Goal: Information Seeking & Learning: Learn about a topic

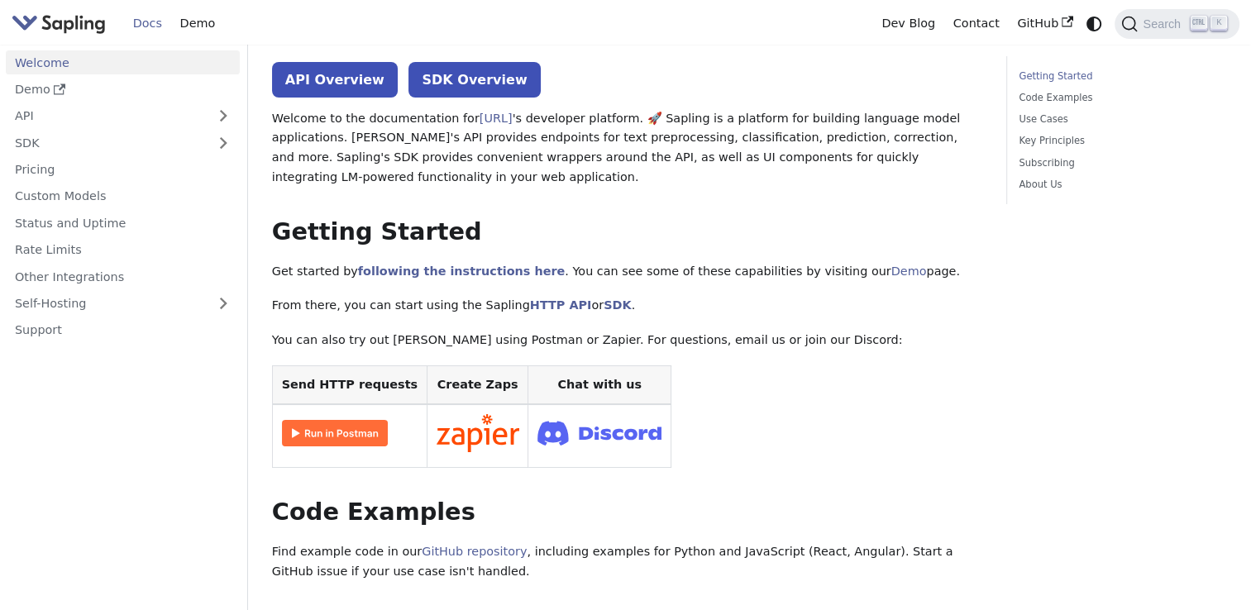
scroll to position [79, 0]
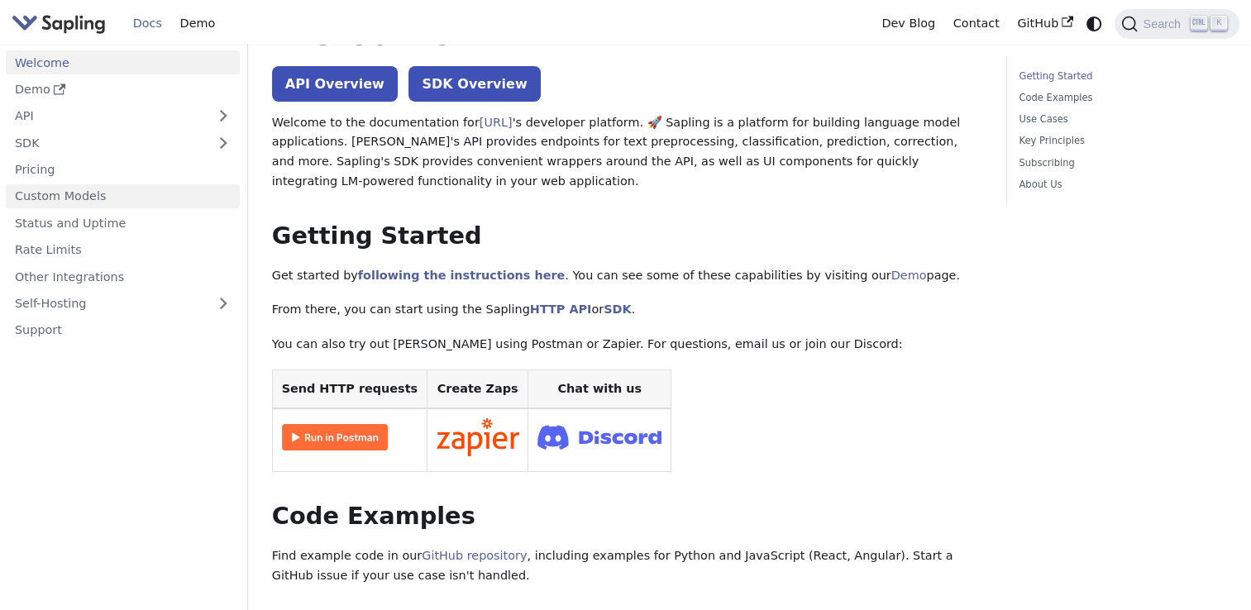
click at [65, 185] on link "Custom Models" at bounding box center [123, 196] width 234 height 24
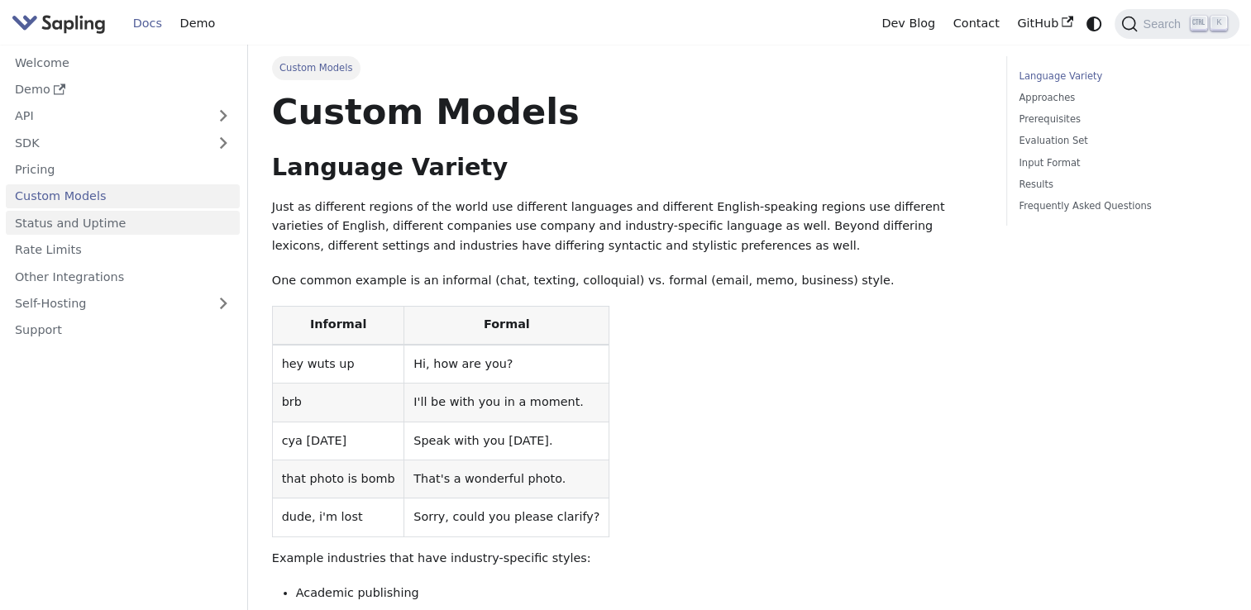
click at [122, 224] on link "Status and Uptime" at bounding box center [123, 223] width 234 height 24
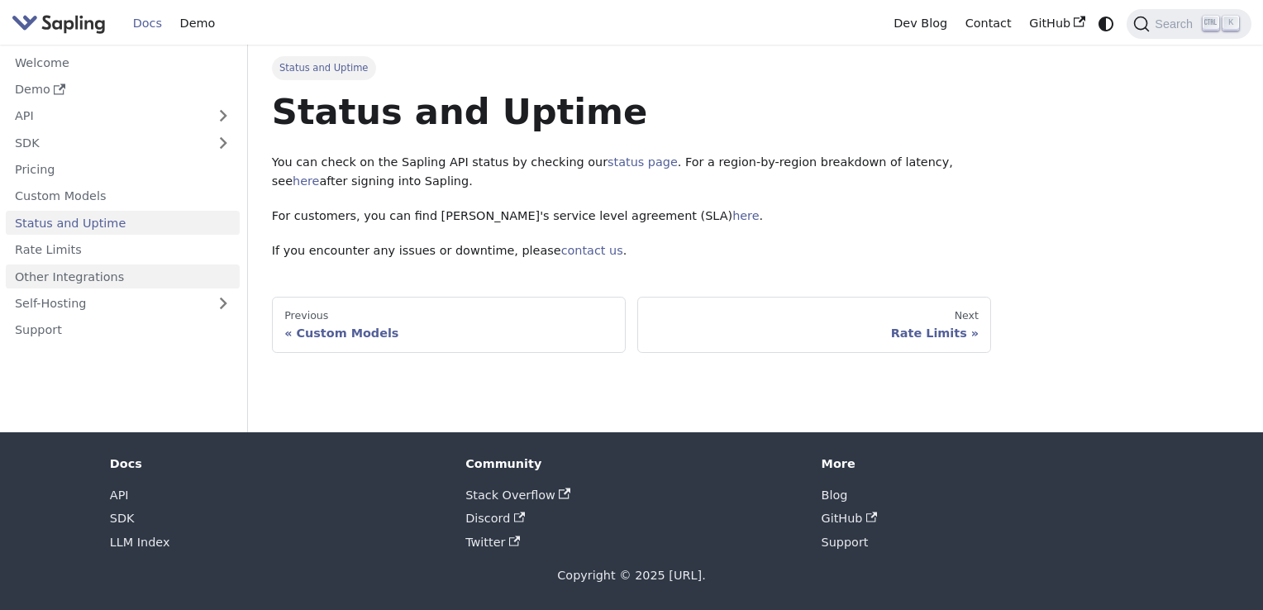
click at [122, 273] on link "Other Integrations" at bounding box center [123, 277] width 234 height 24
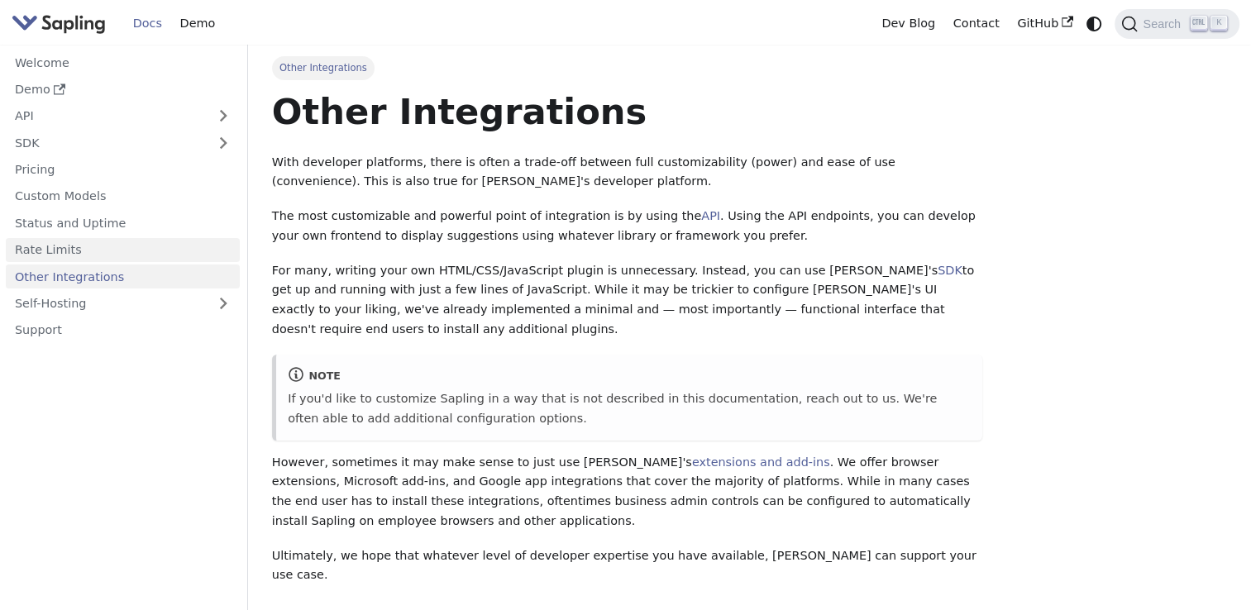
click at [101, 251] on link "Rate Limits" at bounding box center [123, 250] width 234 height 24
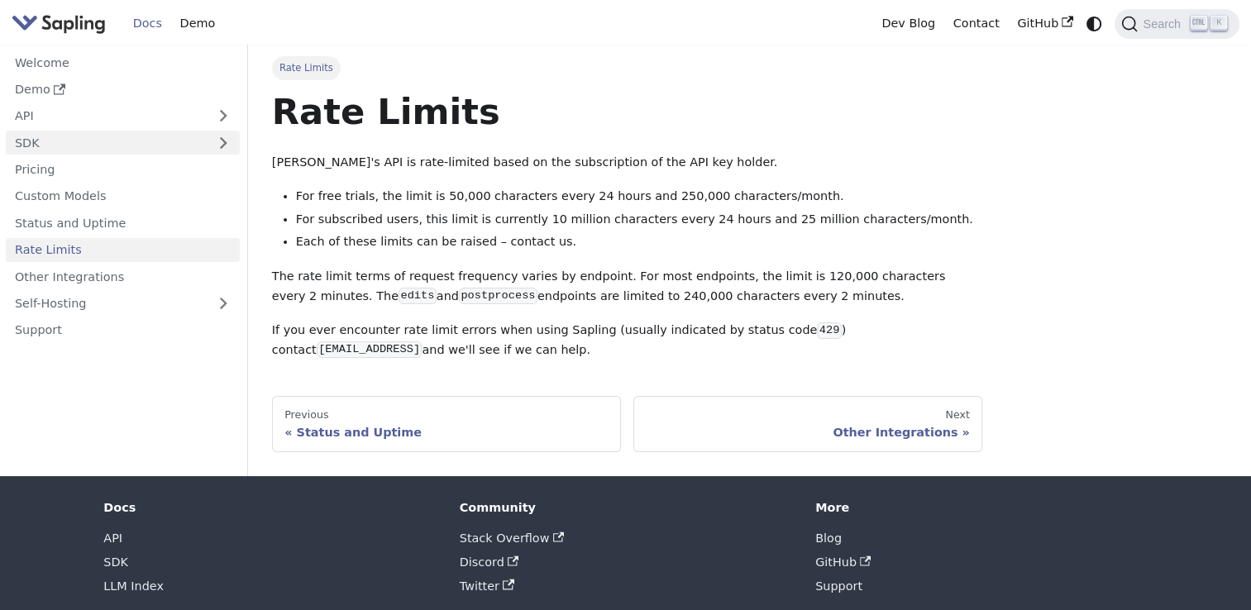
click at [36, 133] on link "SDK" at bounding box center [106, 143] width 201 height 24
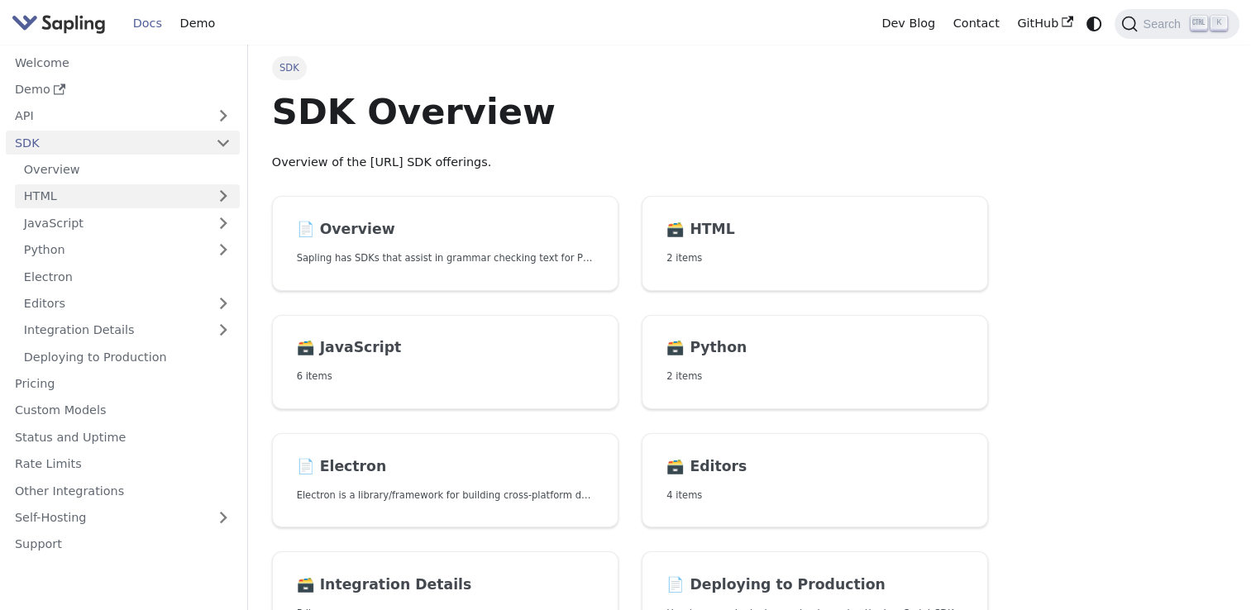
click at [60, 195] on link "HTML" at bounding box center [127, 196] width 225 height 24
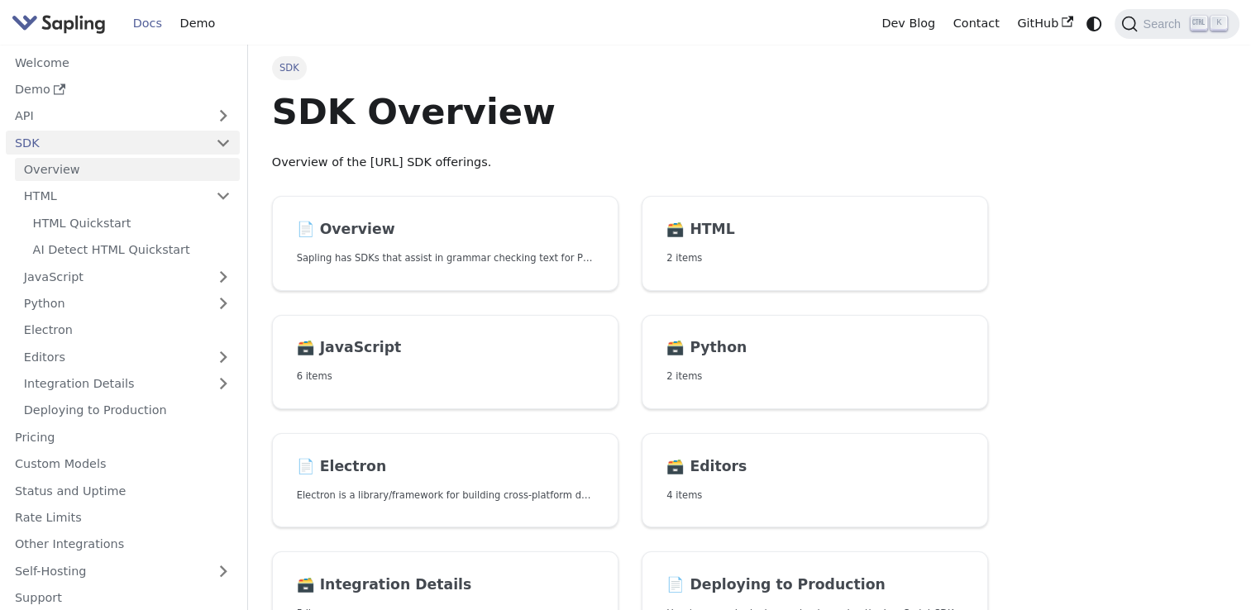
click at [63, 174] on link "Overview" at bounding box center [127, 170] width 225 height 24
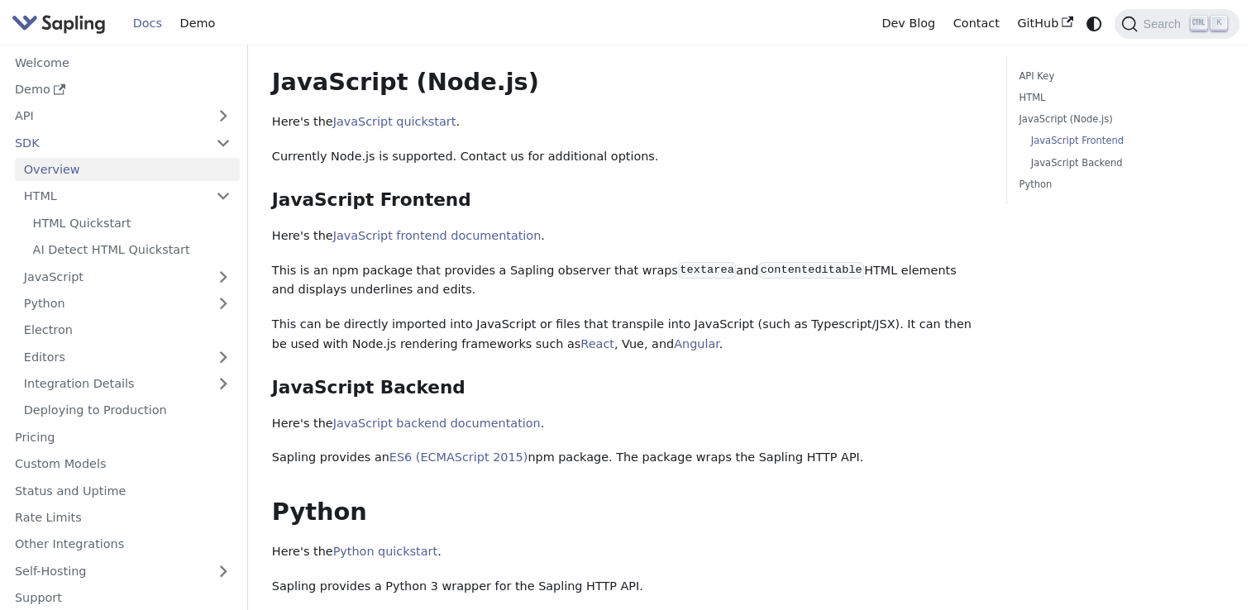
scroll to position [597, 0]
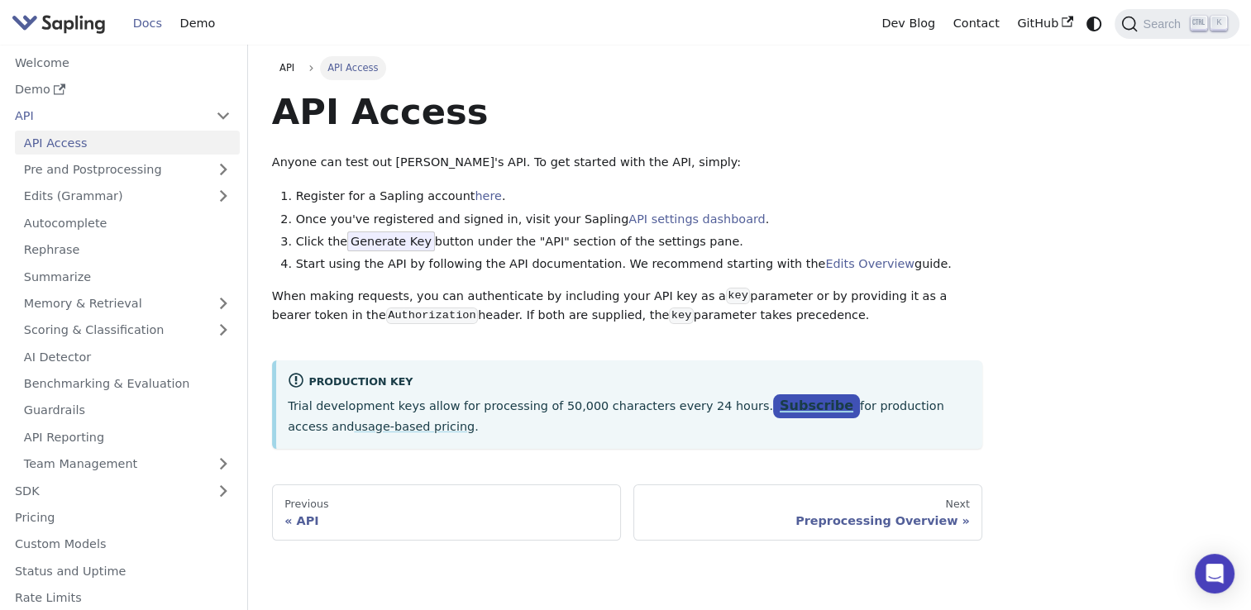
click at [773, 407] on link "Subscribe" at bounding box center [816, 406] width 87 height 24
